Goal: Consume media (video, audio): Consume media (video, audio)

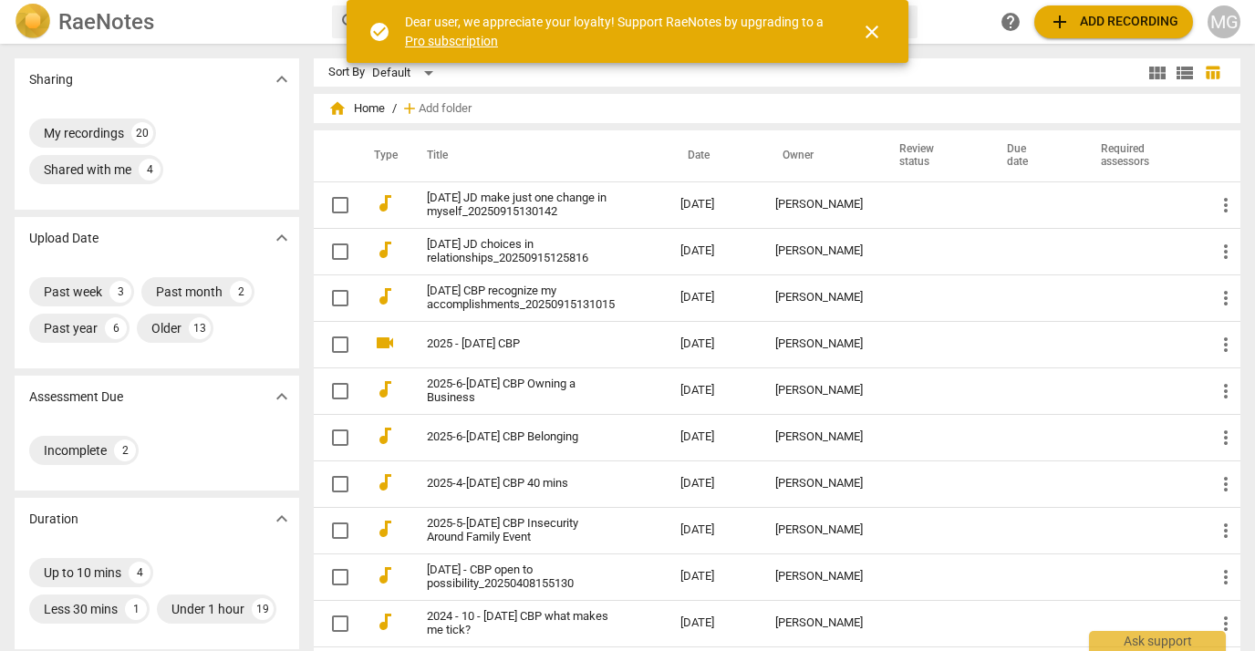
click at [226, 24] on div "RaeNotes" at bounding box center [166, 22] width 303 height 36
click at [871, 27] on span "close" at bounding box center [872, 32] width 22 height 22
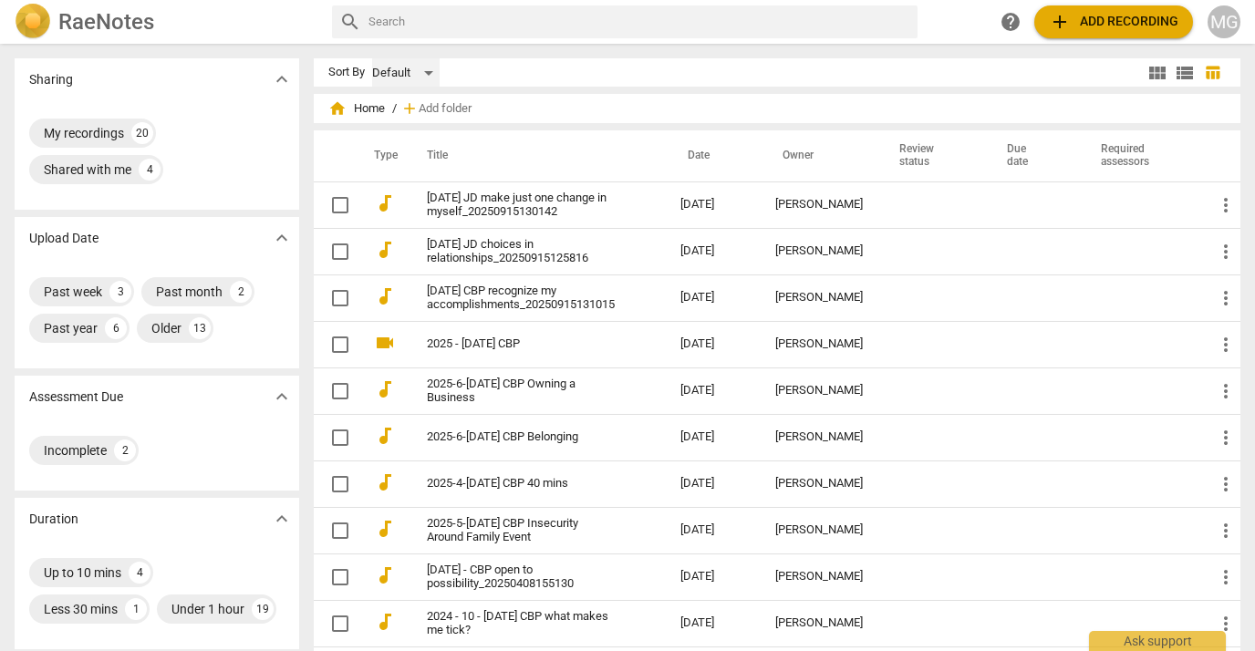
click at [428, 71] on div "Default" at bounding box center [405, 72] width 67 height 29
click at [426, 146] on li "Recent" at bounding box center [421, 142] width 87 height 35
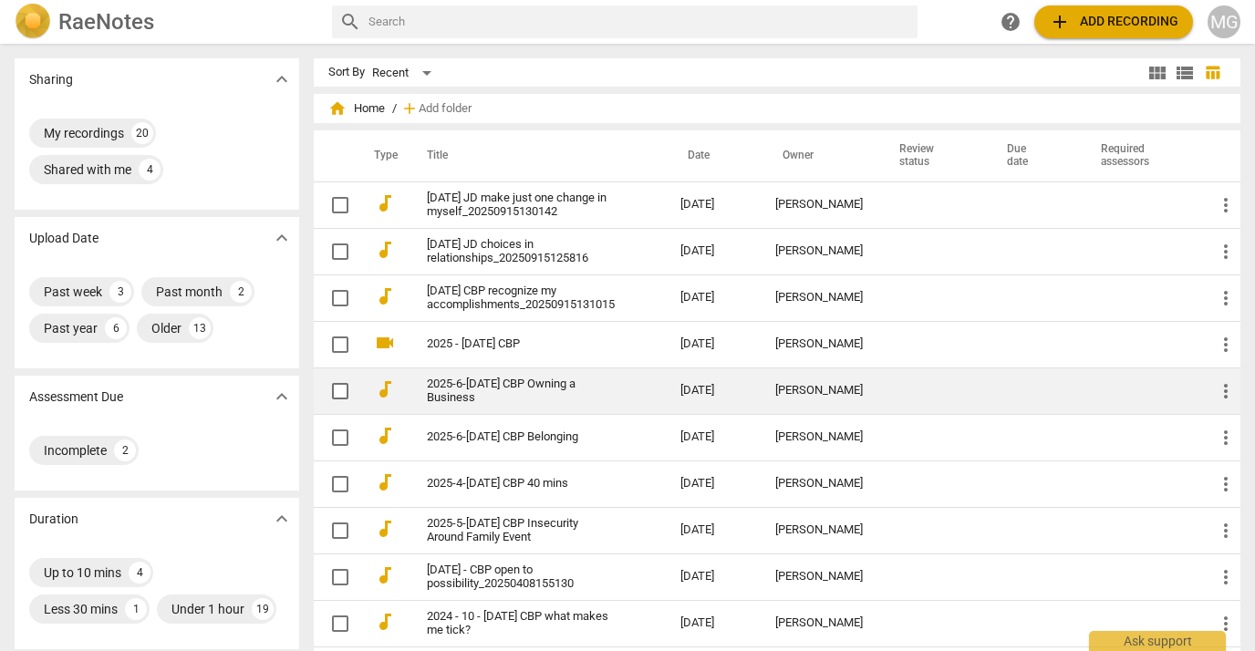
click at [491, 394] on link "2025-6-[DATE] CBP Owning a Business" at bounding box center [521, 391] width 188 height 27
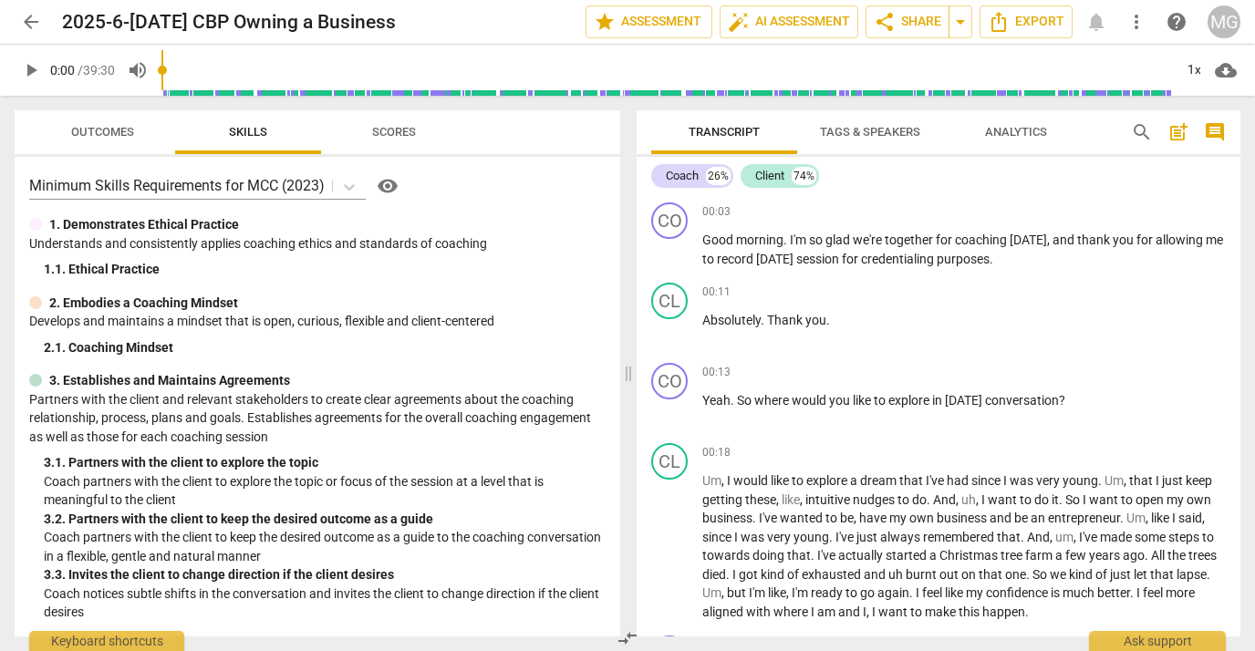
click at [30, 69] on span "play_arrow" at bounding box center [31, 70] width 22 height 22
type input "3"
click at [626, 375] on span at bounding box center [628, 373] width 11 height 555
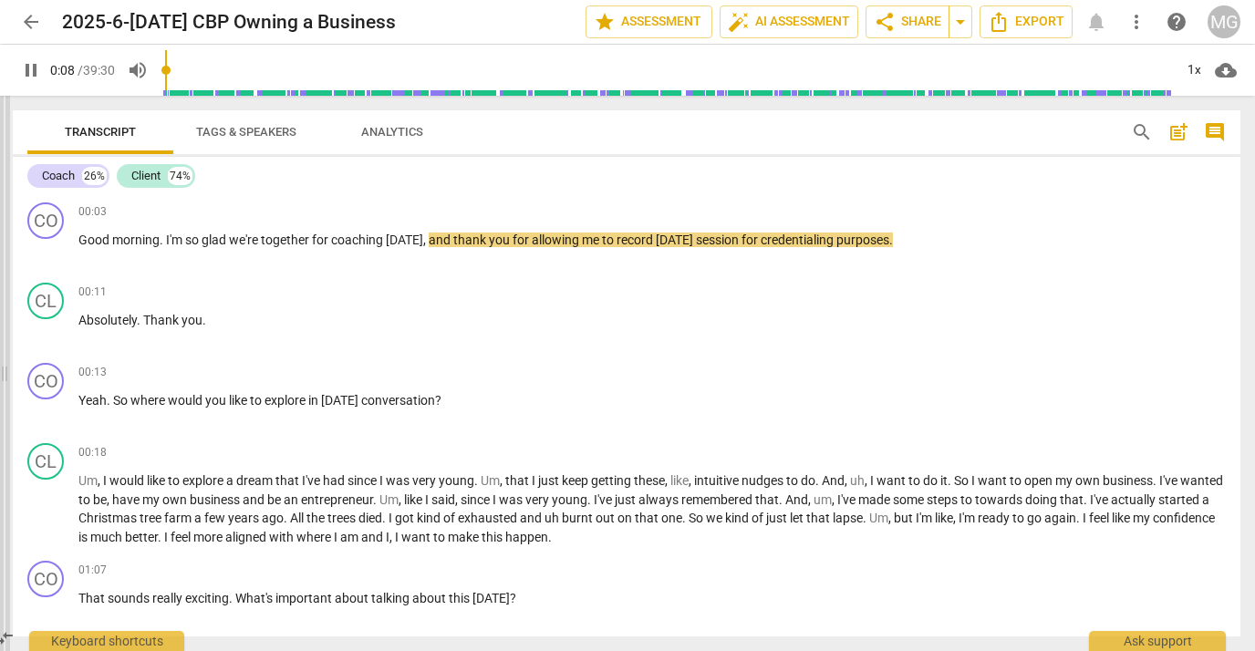
type input "9"
drag, startPoint x: 629, startPoint y: 372, endPoint x: 5, endPoint y: 368, distance: 623.9
click at [5, 368] on span at bounding box center [4, 373] width 11 height 555
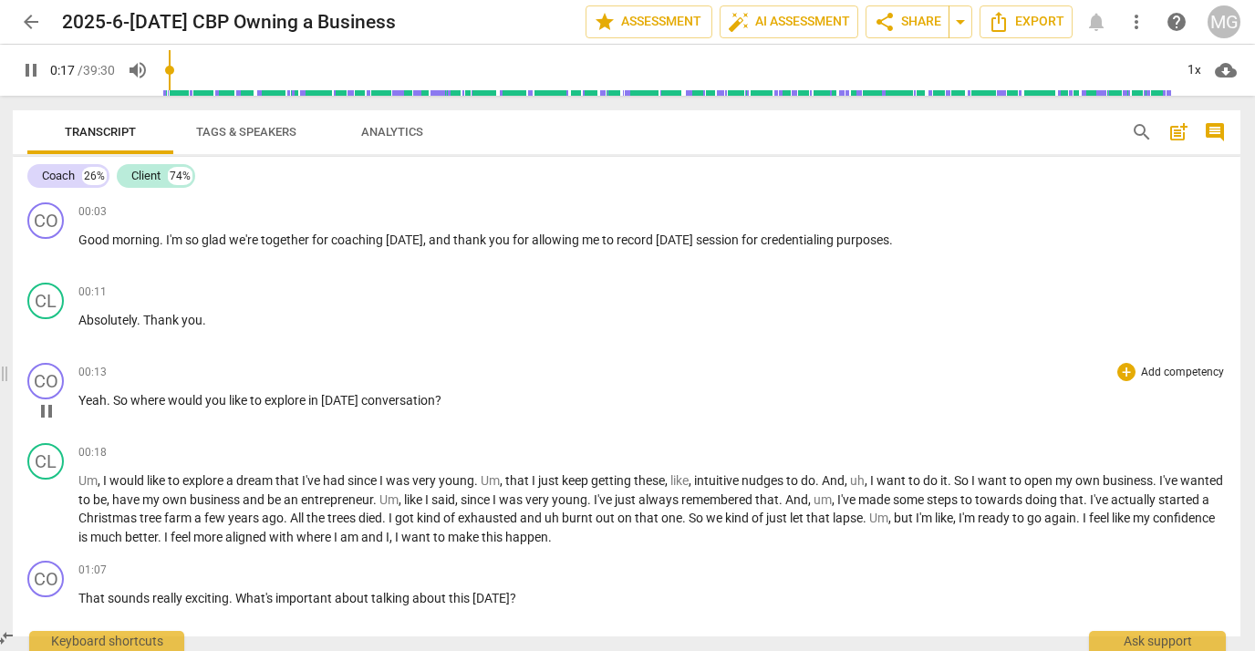
click at [44, 410] on span "pause" at bounding box center [47, 411] width 22 height 22
type input "18"
